Goal: Download file/media

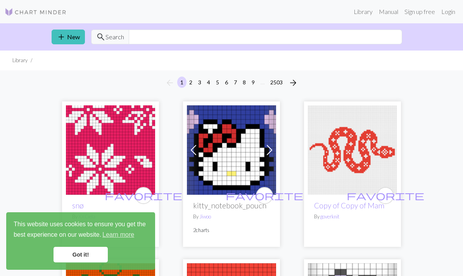
click at [448, 12] on link "Login" at bounding box center [449, 12] width 20 height 16
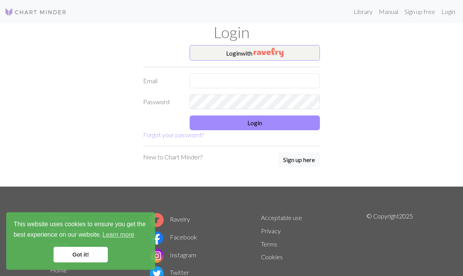
click at [92, 255] on link "Got it!" at bounding box center [81, 254] width 54 height 16
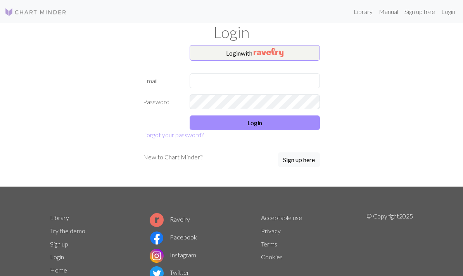
click at [279, 54] on img "button" at bounding box center [269, 52] width 30 height 9
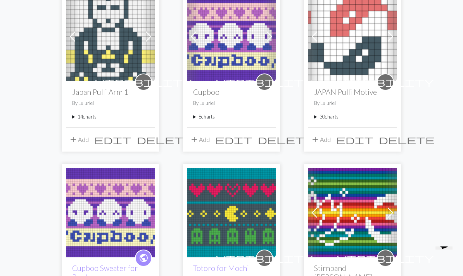
scroll to position [87, 0]
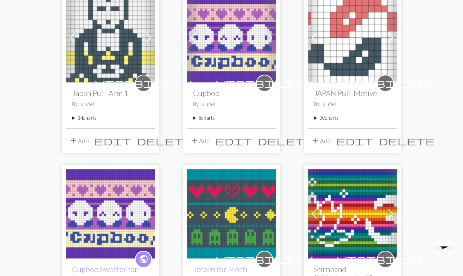
click at [208, 118] on summary "8 charts" at bounding box center [231, 117] width 77 height 7
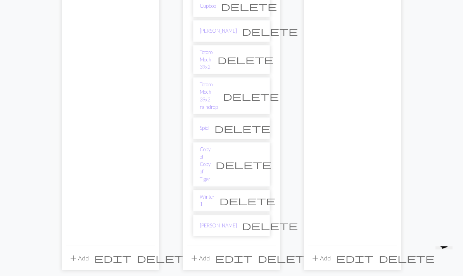
scroll to position [217, 0]
click at [211, 146] on link "Copy of Copy of Tiger" at bounding box center [205, 164] width 11 height 37
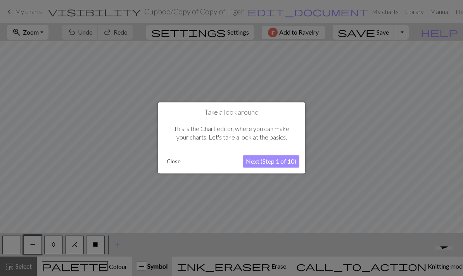
click at [178, 163] on button "Close" at bounding box center [174, 162] width 20 height 12
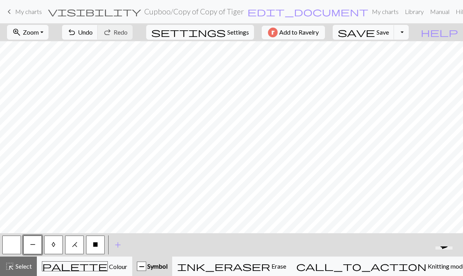
click at [76, 30] on span "undo" at bounding box center [71, 32] width 9 height 11
click at [409, 32] on button "Toggle Dropdown" at bounding box center [401, 32] width 15 height 15
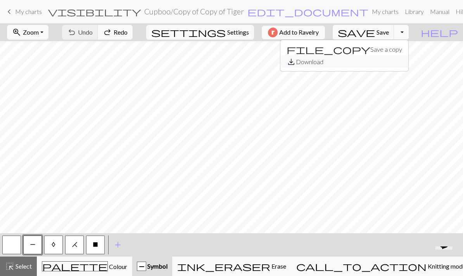
click at [406, 63] on button "save_alt Download" at bounding box center [345, 62] width 128 height 12
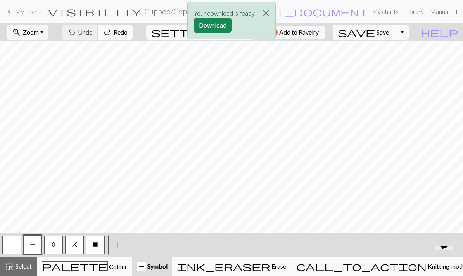
click at [205, 26] on button "Download" at bounding box center [213, 25] width 38 height 15
